Goal: Obtain resource: Download file/media

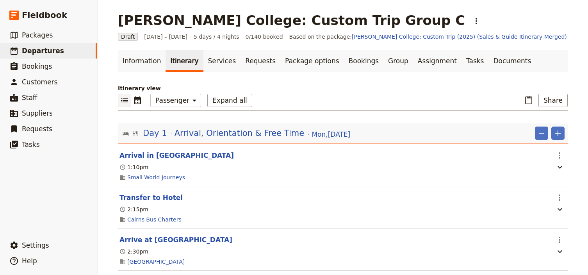
select select "PASSENGER"
click at [37, 53] on span "Departures" at bounding box center [43, 51] width 42 height 8
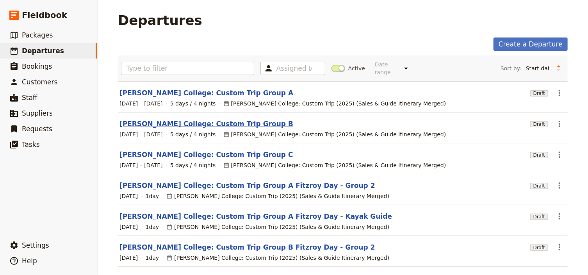
click at [194, 119] on link "[PERSON_NAME] College: Custom Trip Group B" at bounding box center [206, 123] width 174 height 9
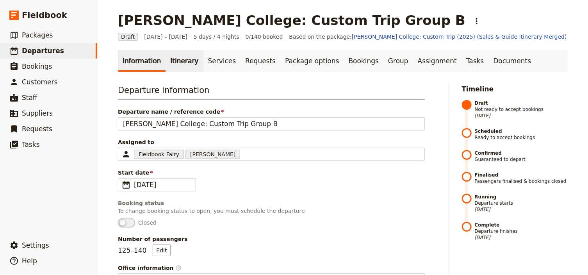
click at [178, 61] on link "Itinerary" at bounding box center [183, 61] width 37 height 22
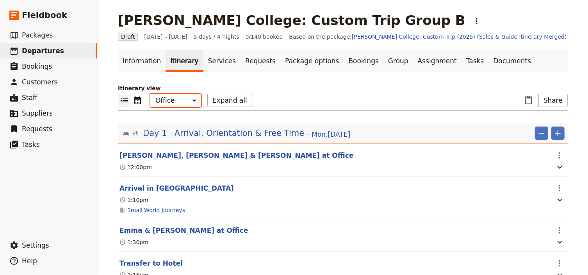
click at [179, 101] on select "Office Guide Passenger Sales" at bounding box center [175, 100] width 51 height 13
click at [150, 94] on select "Office Guide Passenger Sales" at bounding box center [175, 100] width 51 height 13
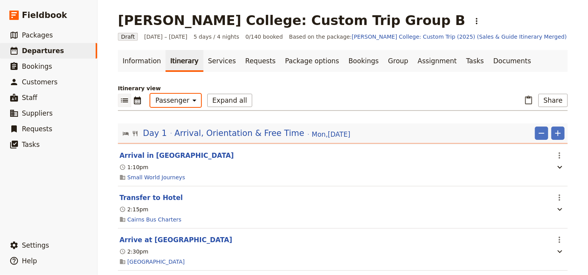
click at [175, 99] on select "Office Guide Passenger Sales" at bounding box center [175, 100] width 51 height 13
select select "STAFF"
click at [150, 94] on select "Office Guide Passenger Sales" at bounding box center [175, 100] width 51 height 13
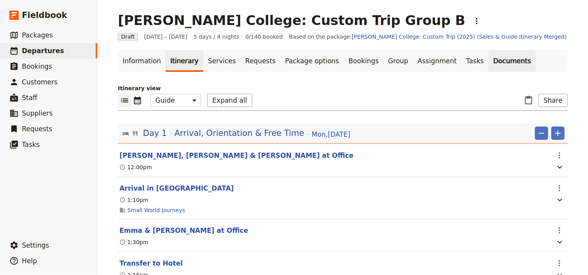
click at [488, 60] on link "Documents" at bounding box center [511, 61] width 47 height 22
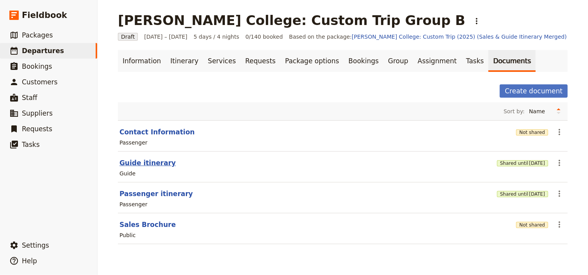
click at [151, 164] on button "Guide itinerary" at bounding box center [147, 162] width 56 height 9
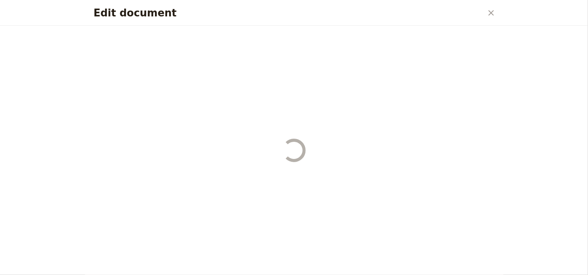
select select "STAFF"
select select "RUN_SHEET"
select select "DEFAULT"
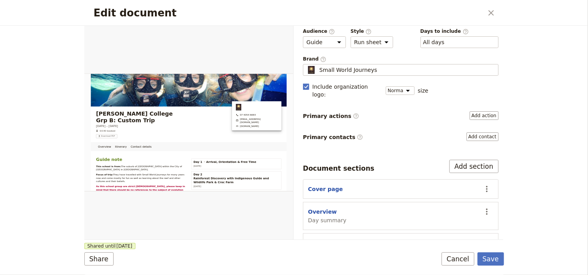
scroll to position [62, 0]
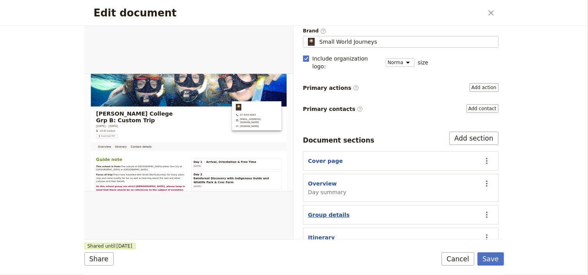
click at [331, 211] on button "Group details" at bounding box center [328, 215] width 41 height 8
select select "GROUP_DETAILS"
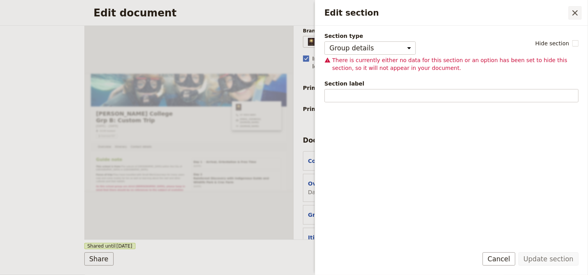
click at [577, 14] on icon "Close drawer" at bounding box center [574, 12] width 9 height 9
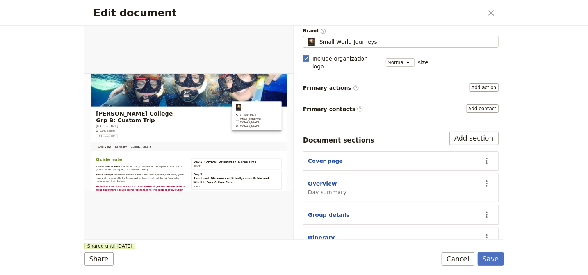
click at [320, 179] on button "Overview" at bounding box center [322, 183] width 29 height 8
select select "DAY_SUMMARY"
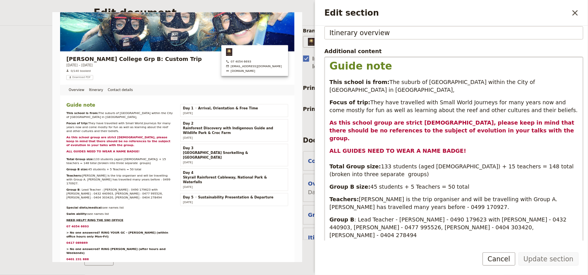
scroll to position [125, 0]
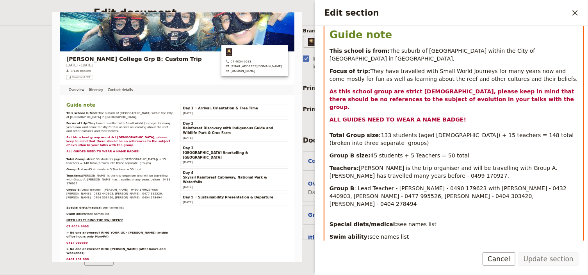
click at [460, 185] on span ": Lead Teacher - [PERSON_NAME] - 0490 179623 with [PERSON_NAME] - 0432 440903, …" at bounding box center [448, 196] width 239 height 22
drag, startPoint x: 498, startPoint y: 180, endPoint x: 464, endPoint y: 180, distance: 33.9
click at [464, 185] on span ": Lead Teacher - [PERSON_NAME] - 0490 179623 with [PERSON_NAME] - 0432 440903, …" at bounding box center [448, 196] width 239 height 22
drag, startPoint x: 530, startPoint y: 181, endPoint x: 498, endPoint y: 181, distance: 32.0
click at [498, 184] on p "Group B : Lead Teacher - [PERSON_NAME] - 0490 179623 with [PERSON_NAME] - 0432 …" at bounding box center [453, 195] width 249 height 23
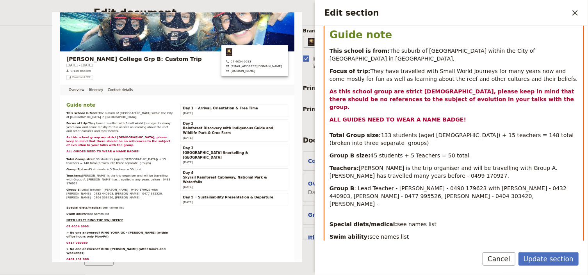
click at [499, 185] on span ": Lead Teacher - [PERSON_NAME] - 0490 179623 with [PERSON_NAME] - 0432 440903, …" at bounding box center [448, 196] width 239 height 22
drag, startPoint x: 498, startPoint y: 179, endPoint x: 505, endPoint y: 185, distance: 8.9
click at [505, 185] on div "Guide note This school is from: The suburb of [GEOGRAPHIC_DATA] within the City…" at bounding box center [454, 185] width 258 height 319
click at [499, 185] on span ": Lead Teacher - [PERSON_NAME] - 0490 179623 with [PERSON_NAME] - 0432 440903, …" at bounding box center [448, 196] width 239 height 22
drag, startPoint x: 499, startPoint y: 179, endPoint x: 506, endPoint y: 183, distance: 8.0
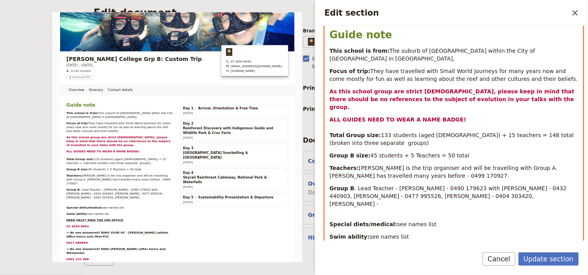
click at [506, 183] on div "Guide note This school is from: The suburb of [GEOGRAPHIC_DATA] within the City…" at bounding box center [454, 185] width 258 height 319
click at [498, 185] on span ": Lead Teacher - [PERSON_NAME] - 0490 179623 with [PERSON_NAME] - 0432 440903, …" at bounding box center [448, 196] width 239 height 22
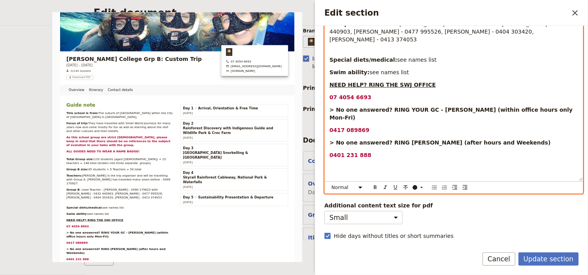
scroll to position [295, 0]
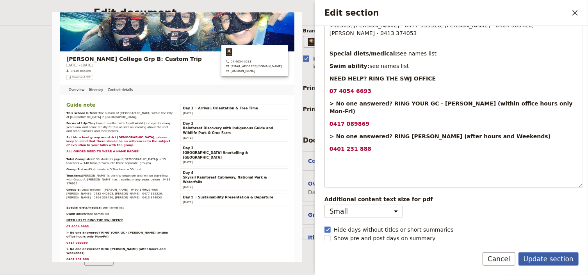
click at [540, 257] on button "Update section" at bounding box center [548, 258] width 60 height 13
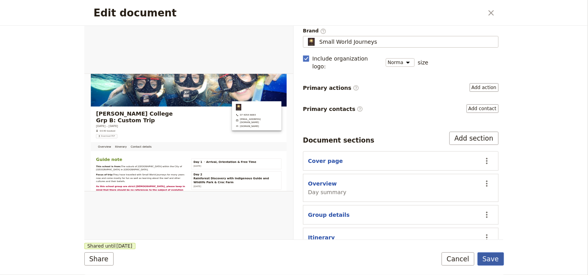
click at [495, 260] on button "Save" at bounding box center [490, 258] width 27 height 13
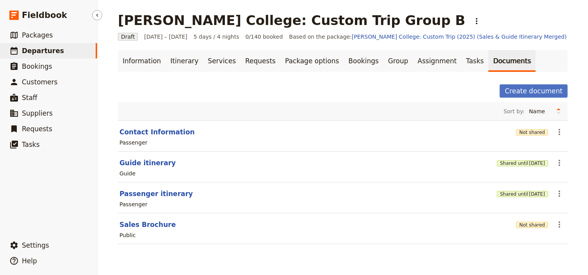
click at [41, 50] on span "Departures" at bounding box center [43, 51] width 42 height 8
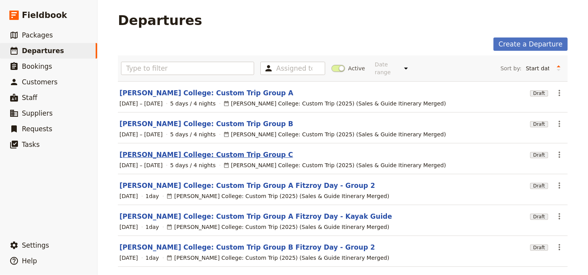
click at [195, 150] on link "[PERSON_NAME] College: Custom Trip Group C" at bounding box center [206, 154] width 174 height 9
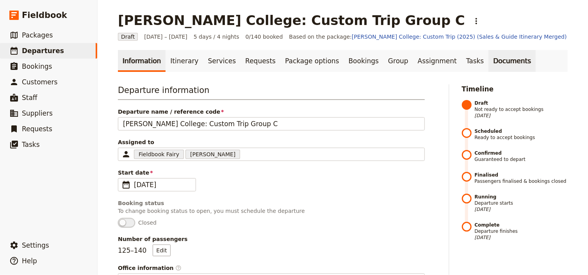
click at [488, 61] on link "Documents" at bounding box center [511, 61] width 47 height 22
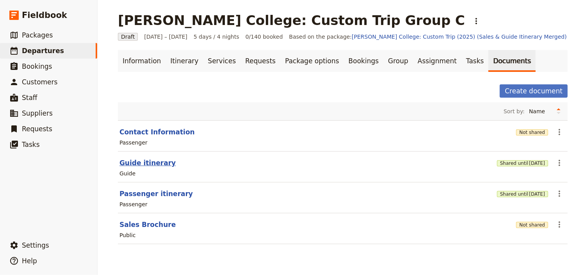
click at [151, 164] on button "Guide itinerary" at bounding box center [147, 162] width 56 height 9
select select "STAFF"
select select "RUN_SHEET"
select select "DEFAULT"
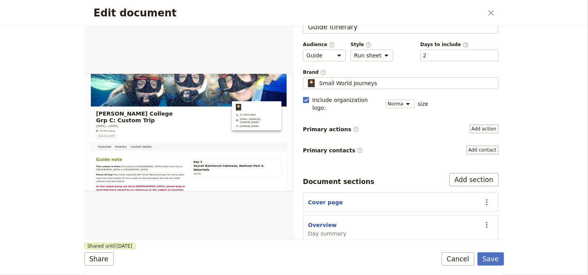
scroll to position [31, 0]
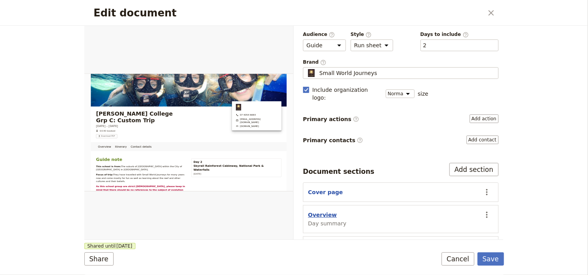
click at [319, 211] on button "Overview" at bounding box center [322, 215] width 29 height 8
select select "DAY_SUMMARY"
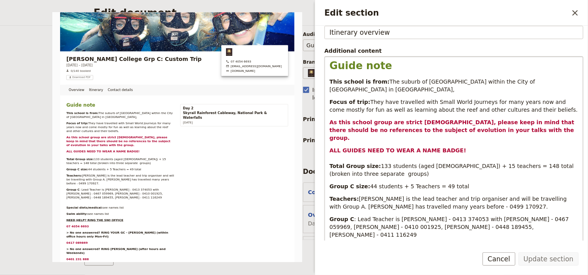
scroll to position [125, 0]
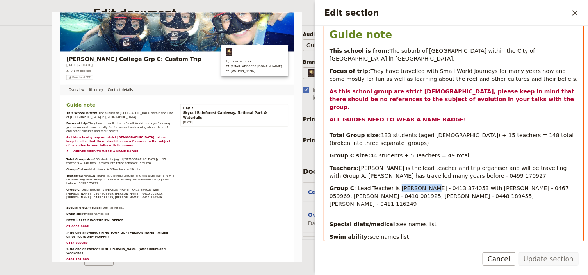
drag, startPoint x: 421, startPoint y: 172, endPoint x: 392, endPoint y: 172, distance: 29.3
click at [392, 185] on span ": Lead Teacher is [PERSON_NAME] - 0413 374053 with [PERSON_NAME] - 0467 059969,…" at bounding box center [449, 196] width 241 height 22
drag, startPoint x: 462, startPoint y: 170, endPoint x: 431, endPoint y: 172, distance: 30.9
click at [431, 185] on span ": Lead Teacher is [PERSON_NAME] - 0413 374053 with [PERSON_NAME] - 0467 059969,…" at bounding box center [449, 196] width 241 height 22
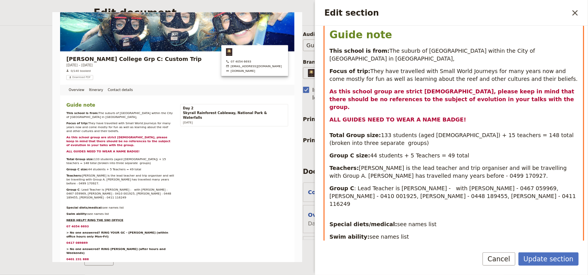
click at [430, 185] on span ": Lead Teacher is [PERSON_NAME] - with [PERSON_NAME] - 0467 059969, [PERSON_NAM…" at bounding box center [453, 196] width 248 height 22
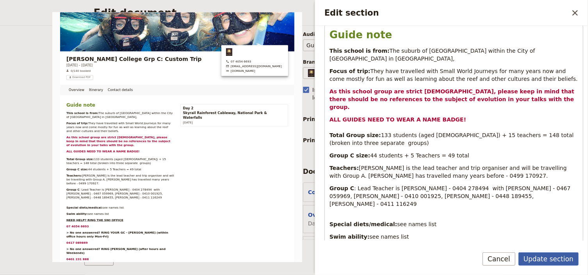
click at [541, 259] on button "Update section" at bounding box center [548, 258] width 60 height 13
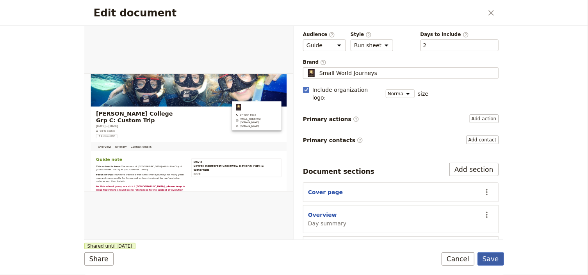
click at [489, 258] on button "Save" at bounding box center [490, 258] width 27 height 13
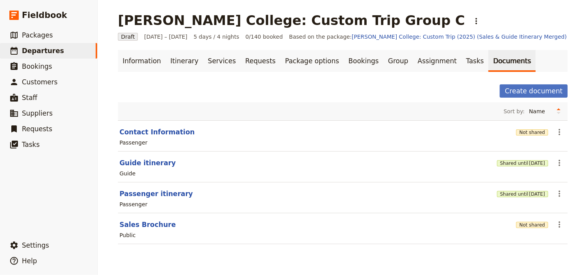
click at [488, 62] on link "Documents" at bounding box center [511, 61] width 47 height 22
click at [488, 60] on link "Documents" at bounding box center [511, 61] width 47 height 22
click at [169, 59] on link "Itinerary" at bounding box center [183, 61] width 37 height 22
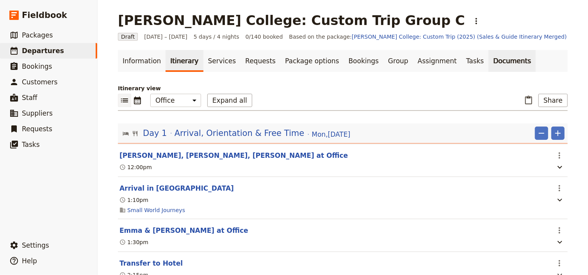
click at [488, 63] on link "Documents" at bounding box center [511, 61] width 47 height 22
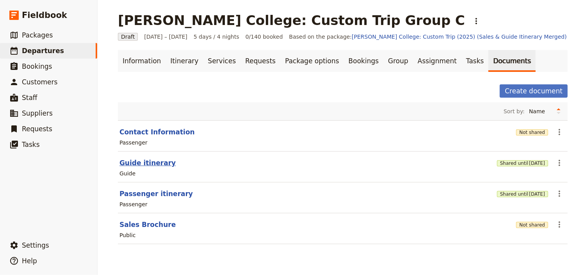
click at [151, 163] on button "Guide itinerary" at bounding box center [147, 162] width 56 height 9
select select "STAFF"
select select "RUN_SHEET"
select select "DEFAULT"
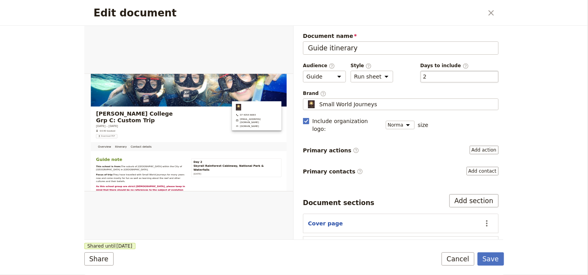
click at [443, 77] on div "​ 2 2" at bounding box center [459, 77] width 78 height 12
click at [426, 77] on button "​ 2" at bounding box center [425, 77] width 4 height 8
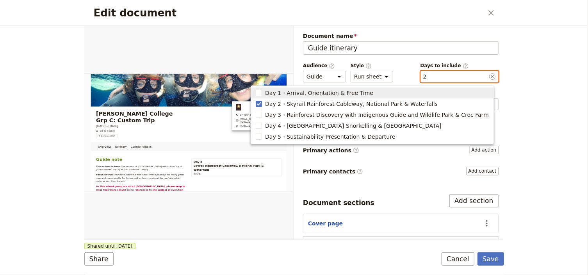
click at [290, 94] on span "Day 1 Arrival, Orientation & Free Time" at bounding box center [372, 93] width 233 height 8
type input "1, 2"
checkbox input "true"
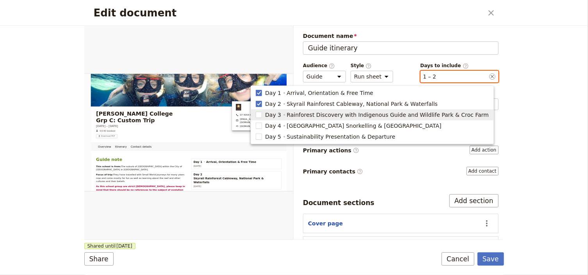
click at [289, 112] on span "Day 3 Rainforest Discovery with Indigenous Guide and Wildlife Park & Croc Farm" at bounding box center [372, 115] width 233 height 8
type input "1, 2, 3"
checkbox input "true"
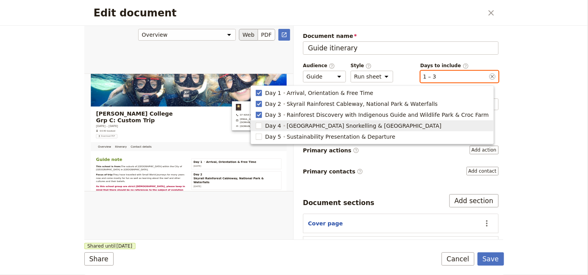
click at [262, 122] on rect "button" at bounding box center [259, 125] width 6 height 6
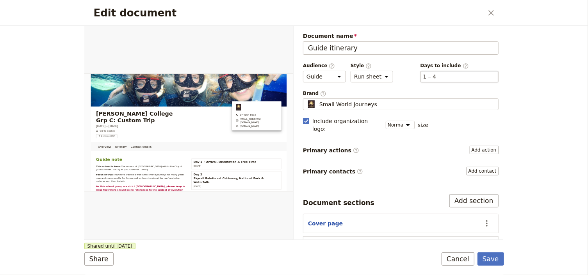
click at [435, 78] on div "​ 1 – 4 1, 2, 3, 4" at bounding box center [459, 77] width 78 height 12
click at [435, 78] on button "​ 1 – 4" at bounding box center [429, 77] width 13 height 8
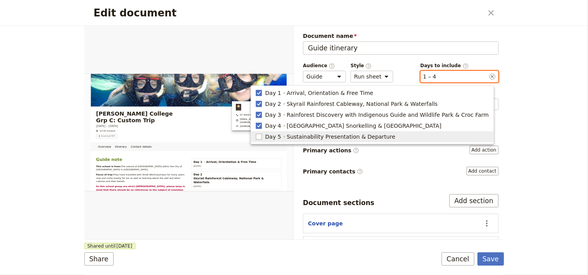
click at [262, 136] on rect "button" at bounding box center [259, 136] width 6 height 6
type input "1, 2, 3, 4, 5"
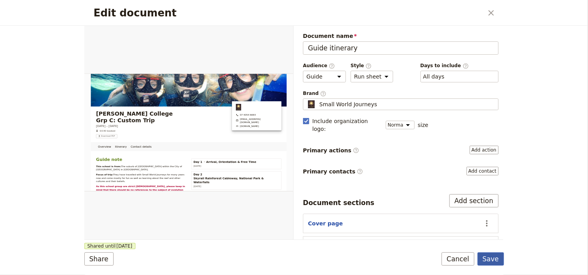
click at [489, 257] on button "Save" at bounding box center [490, 258] width 27 height 13
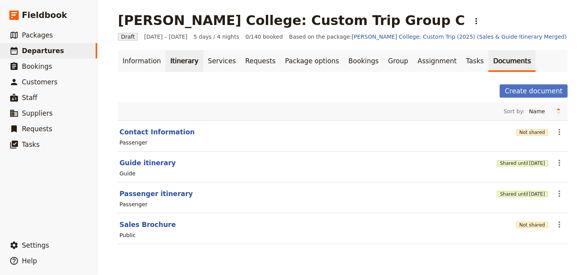
click at [173, 63] on link "Itinerary" at bounding box center [183, 61] width 37 height 22
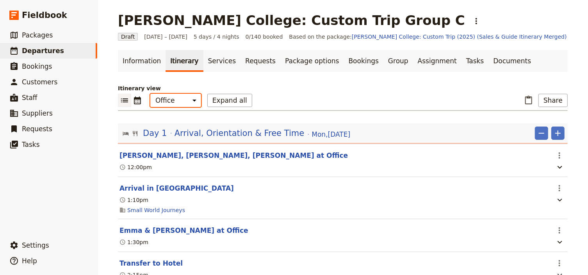
click at [173, 99] on select "Office Guide Passenger Sales" at bounding box center [175, 100] width 51 height 13
select select "STAFF"
click at [150, 94] on select "Office Guide Passenger Sales" at bounding box center [175, 100] width 51 height 13
click at [552, 102] on button "Share" at bounding box center [552, 100] width 29 height 13
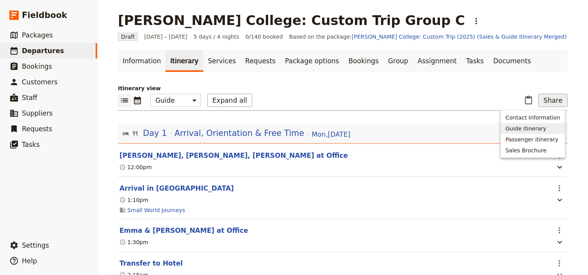
click at [540, 128] on span "Guide itinerary" at bounding box center [525, 128] width 41 height 8
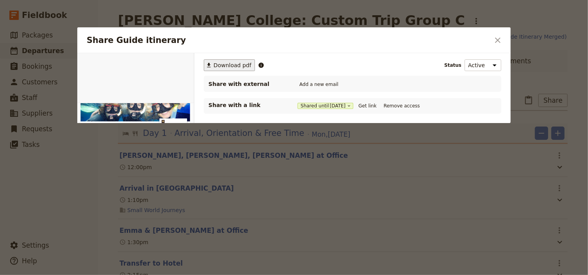
click at [225, 64] on span "Download pdf" at bounding box center [232, 65] width 38 height 8
click at [495, 41] on icon "Close dialog" at bounding box center [497, 40] width 9 height 9
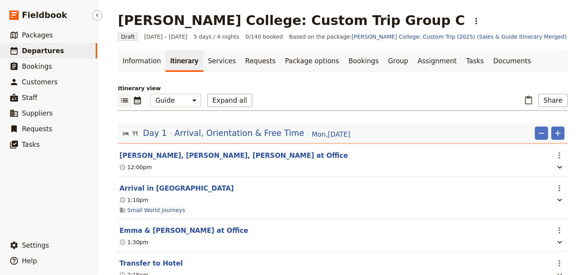
click at [48, 51] on span "Departures" at bounding box center [43, 51] width 42 height 8
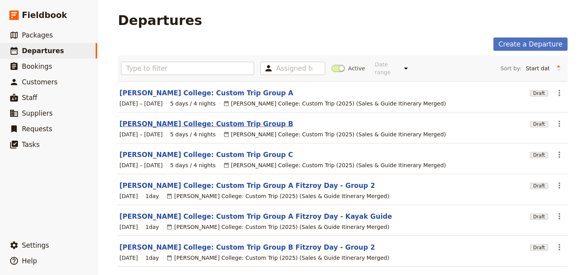
click at [216, 119] on link "[PERSON_NAME] College: Custom Trip Group B" at bounding box center [206, 123] width 174 height 9
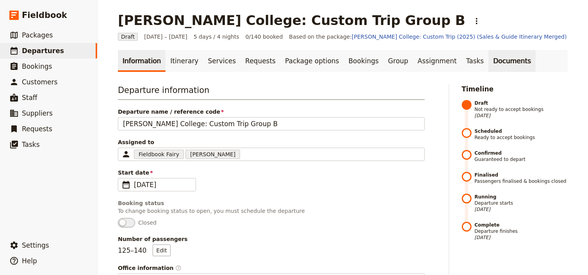
click at [488, 60] on link "Documents" at bounding box center [511, 61] width 47 height 22
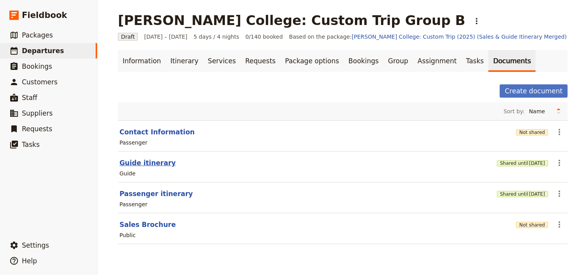
click at [153, 163] on button "Guide itinerary" at bounding box center [147, 162] width 56 height 9
select select "STAFF"
select select "RUN_SHEET"
select select "DEFAULT"
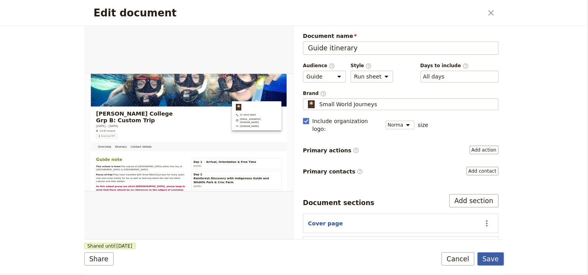
click at [491, 259] on button "Save" at bounding box center [490, 258] width 27 height 13
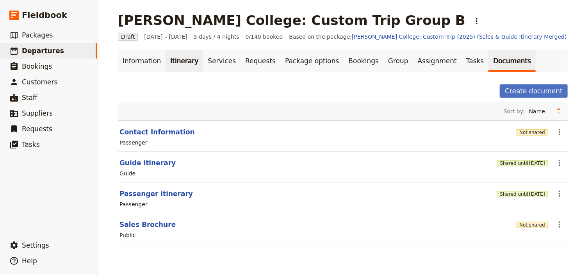
click at [178, 62] on link "Itinerary" at bounding box center [183, 61] width 37 height 22
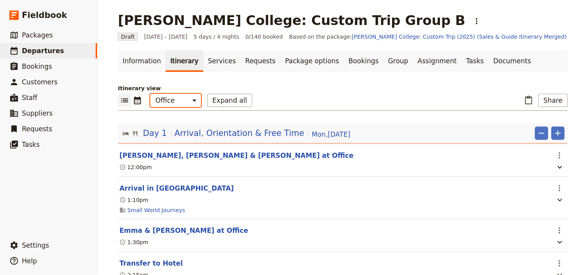
click at [174, 101] on select "Office Guide Passenger Sales" at bounding box center [175, 100] width 51 height 13
select select "STAFF"
click at [150, 94] on select "Office Guide Passenger Sales" at bounding box center [175, 100] width 51 height 13
click at [549, 99] on button "Share" at bounding box center [552, 100] width 29 height 13
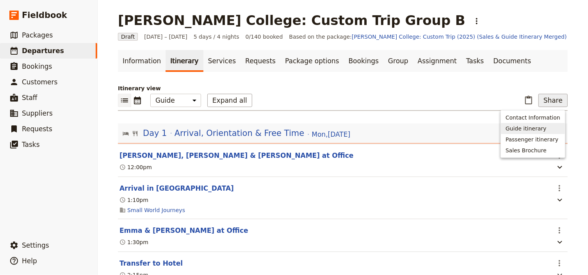
click at [537, 128] on span "Guide itinerary" at bounding box center [525, 128] width 41 height 8
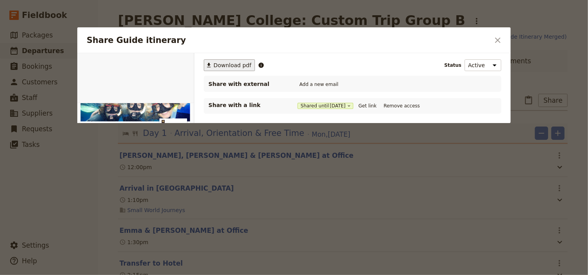
click at [229, 60] on button "​ Download pdf" at bounding box center [229, 65] width 51 height 12
click at [500, 42] on icon "Close dialog" at bounding box center [497, 40] width 9 height 9
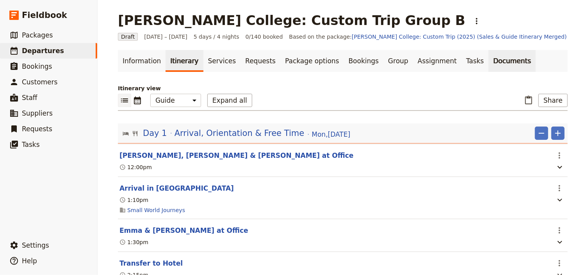
click at [488, 60] on link "Documents" at bounding box center [511, 61] width 47 height 22
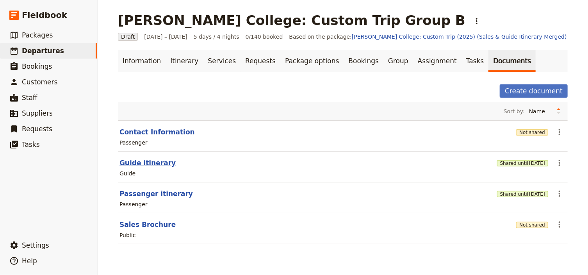
click at [147, 164] on button "Guide itinerary" at bounding box center [147, 162] width 56 height 9
select select "STAFF"
select select "RUN_SHEET"
select select "DEFAULT"
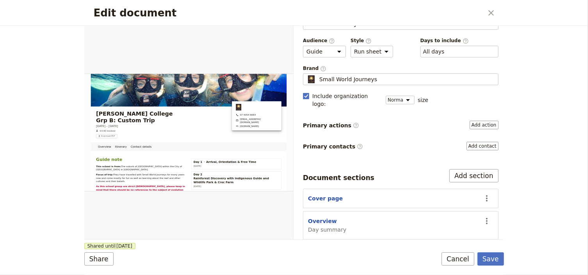
scroll to position [62, 0]
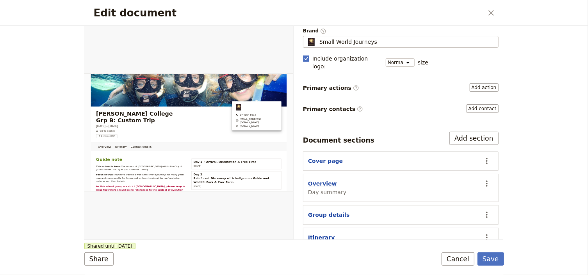
click at [327, 179] on button "Overview" at bounding box center [322, 183] width 29 height 8
select select "DAY_SUMMARY"
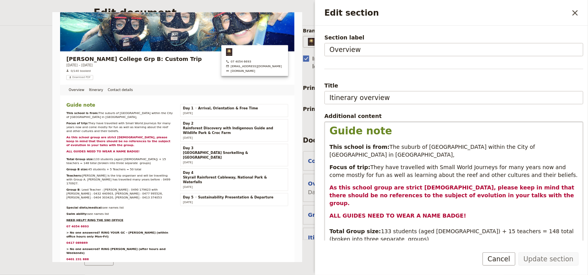
scroll to position [125, 0]
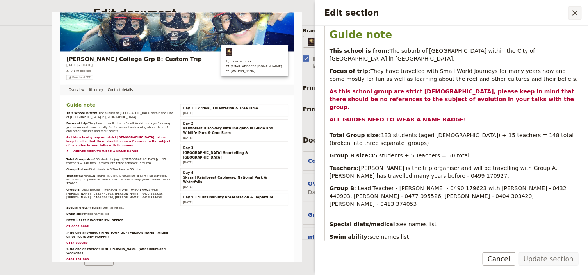
click at [576, 14] on icon "Close drawer" at bounding box center [574, 12] width 5 height 5
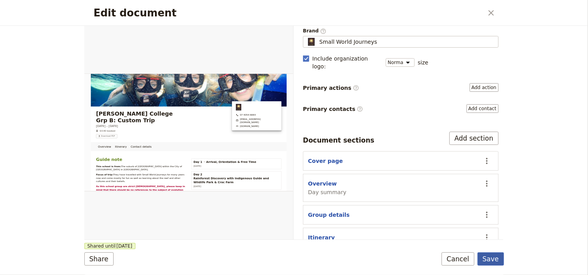
click at [485, 261] on button "Save" at bounding box center [490, 258] width 27 height 13
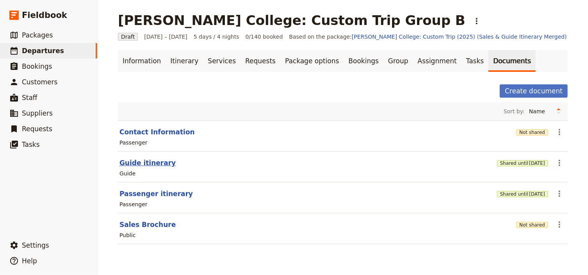
click at [154, 160] on button "Guide itinerary" at bounding box center [147, 162] width 56 height 9
select select "STAFF"
select select "RUN_SHEET"
select select "DEFAULT"
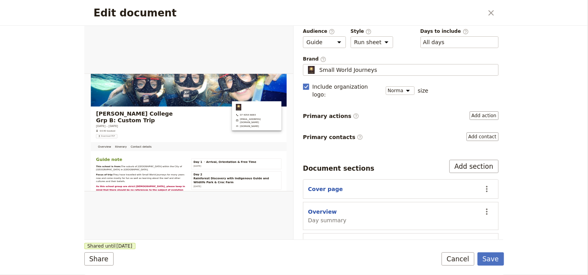
scroll to position [62, 0]
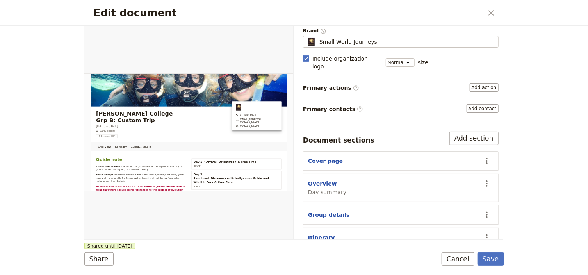
click at [328, 179] on button "Overview" at bounding box center [322, 183] width 29 height 8
select select "DAY_SUMMARY"
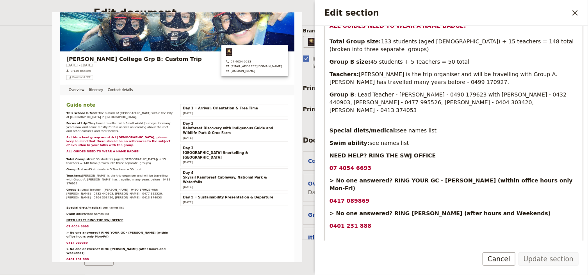
scroll to position [125, 0]
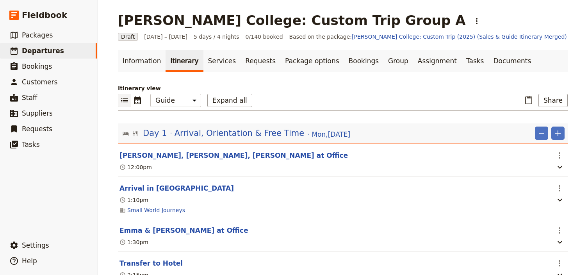
select select "STAFF"
